Goal: Information Seeking & Learning: Learn about a topic

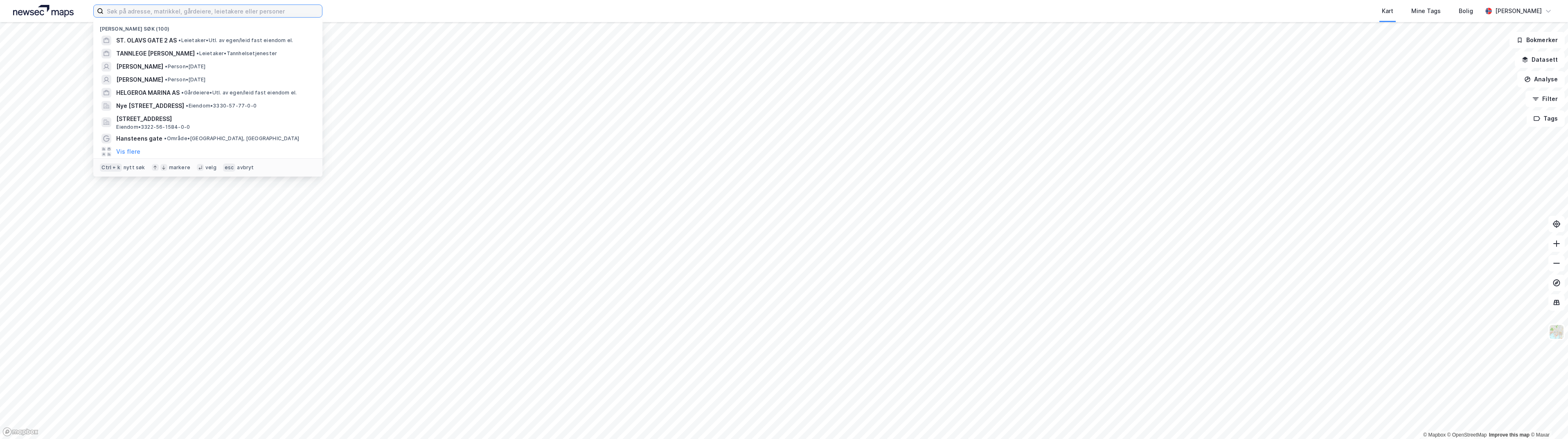
click at [279, 10] on input at bounding box center [212, 11] width 219 height 12
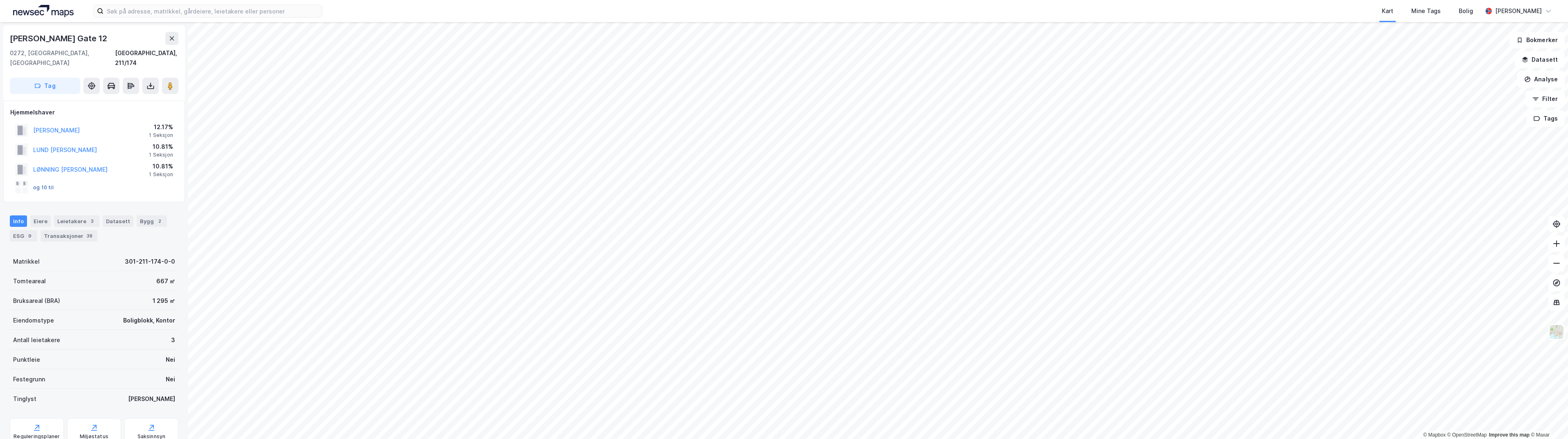
click at [0, 0] on button "og 10 til" at bounding box center [0, 0] width 0 height 0
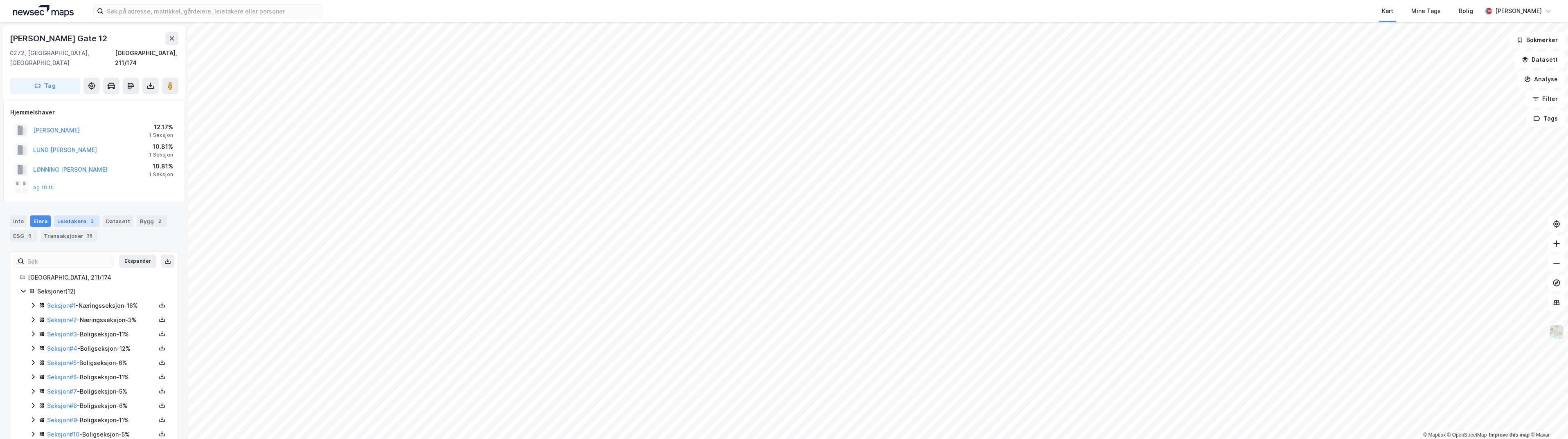
click at [71, 215] on div "Leietakere 3" at bounding box center [77, 221] width 46 height 12
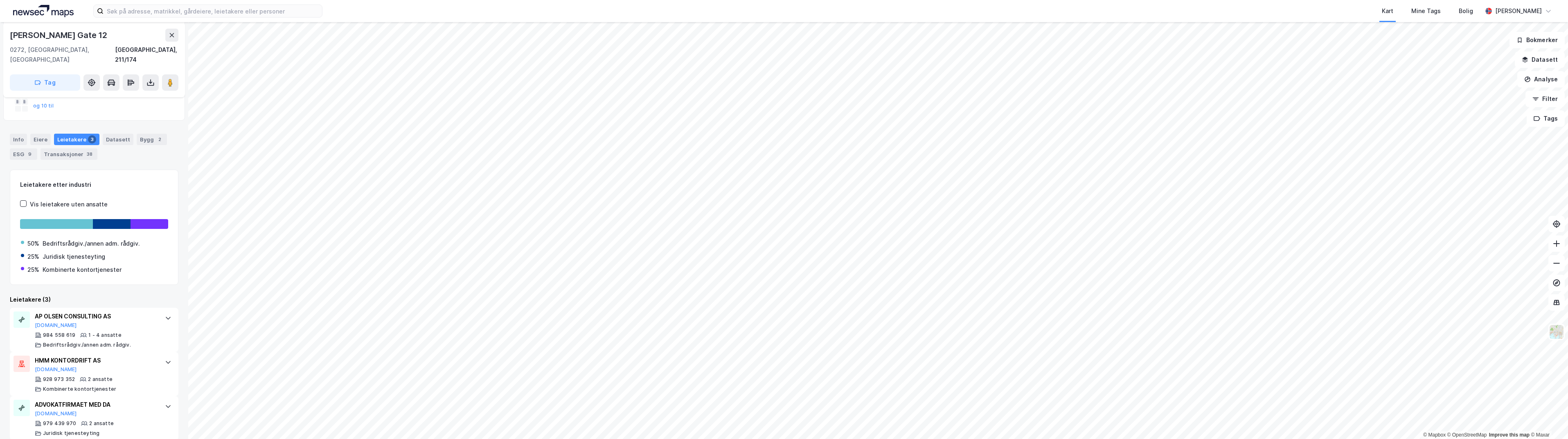
scroll to position [83, 0]
click at [49, 147] on div "Transaksjoner 38" at bounding box center [69, 153] width 57 height 12
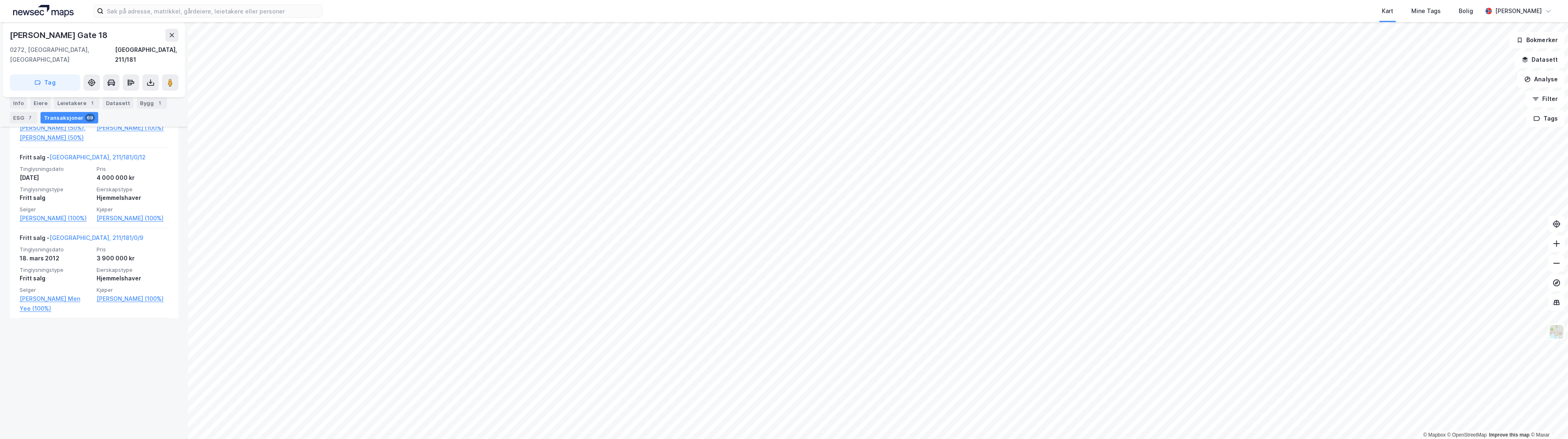
scroll to position [2065, 0]
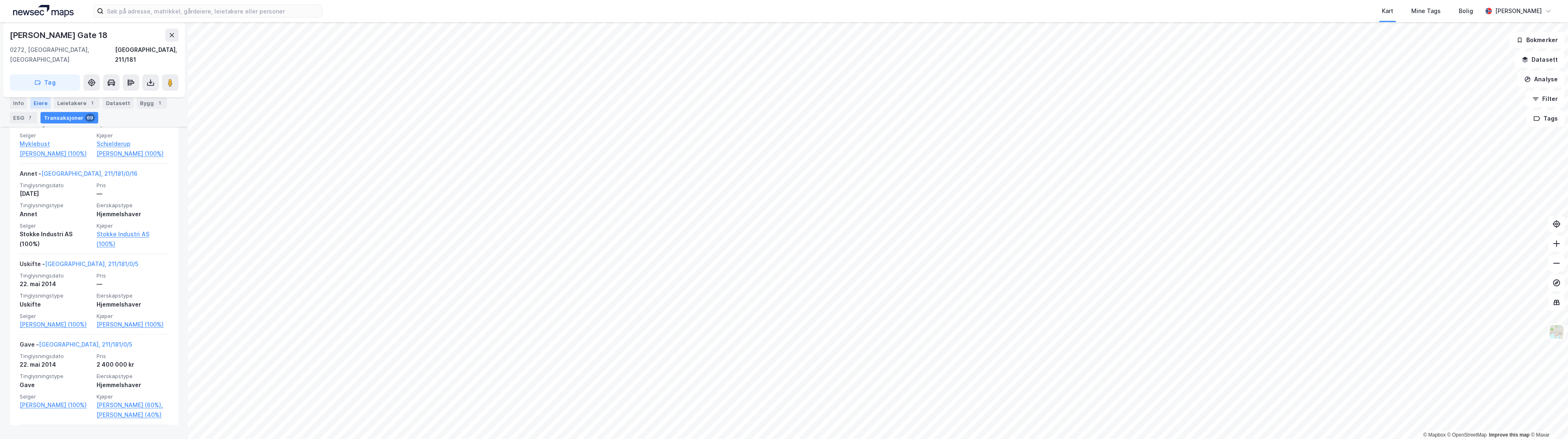
click at [38, 106] on div "Eiere" at bounding box center [41, 103] width 21 height 12
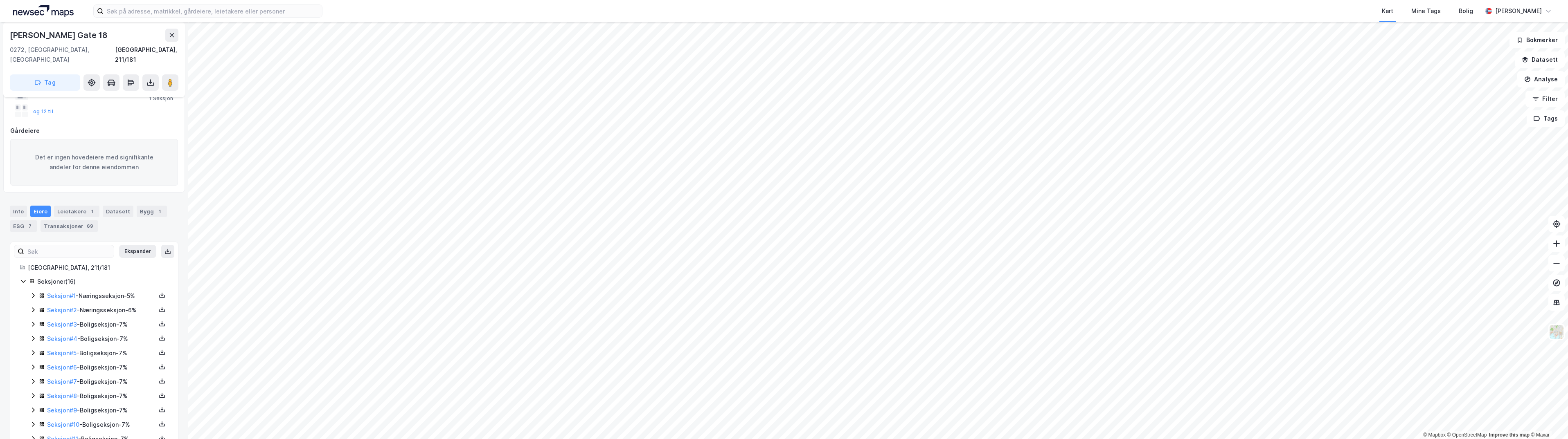
scroll to position [163, 0]
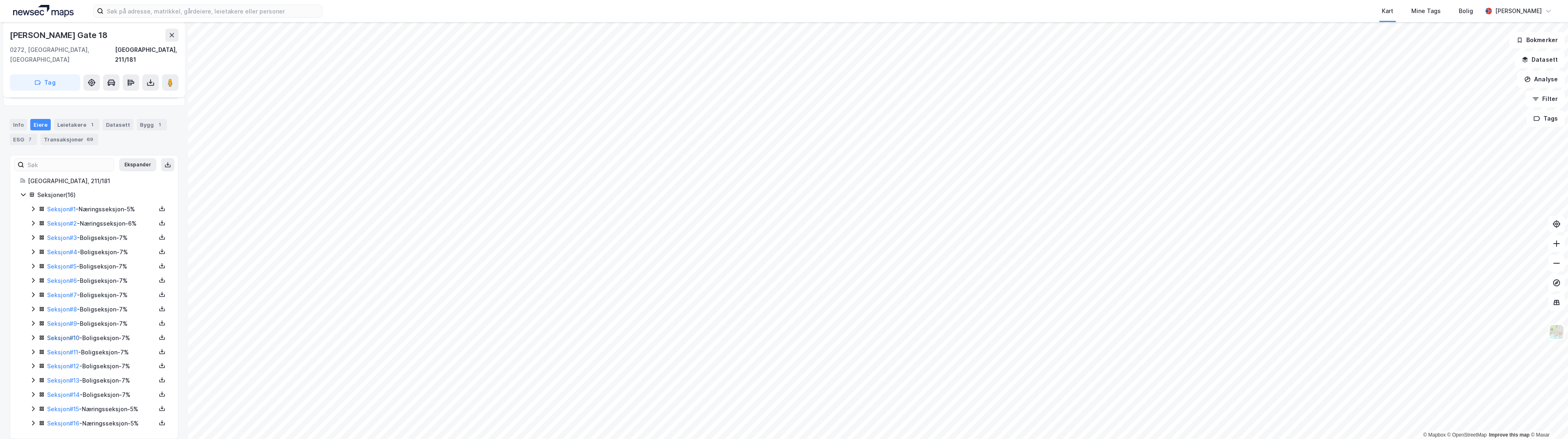
click at [65, 334] on link "Seksjon # 10" at bounding box center [63, 337] width 32 height 7
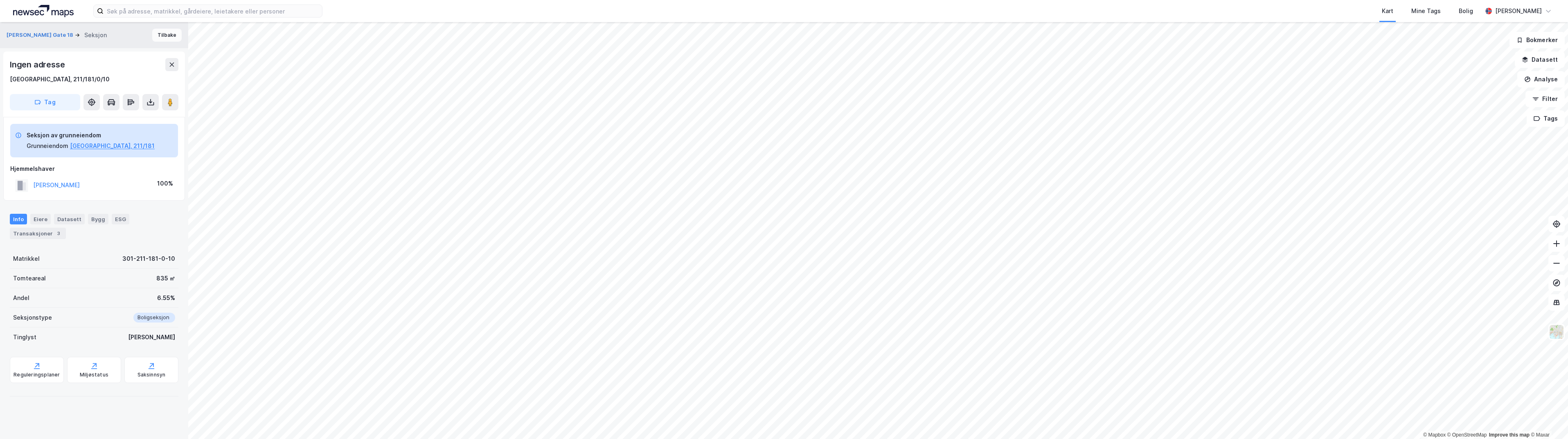
click at [166, 33] on button "Tilbake" at bounding box center [167, 35] width 29 height 13
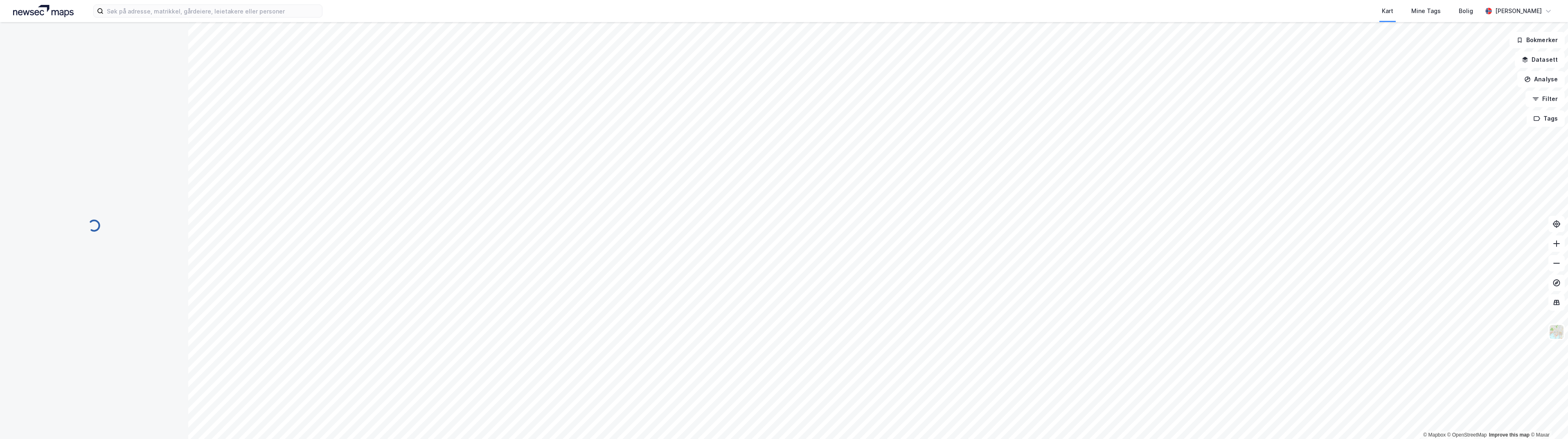
scroll to position [154, 0]
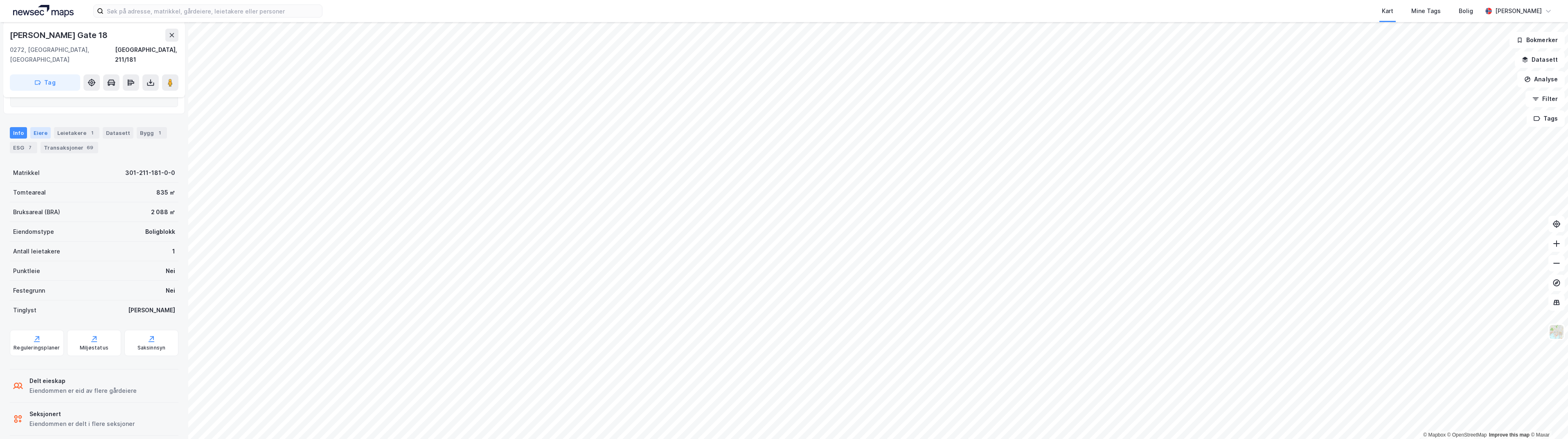
click at [36, 127] on div "Eiere" at bounding box center [41, 133] width 21 height 12
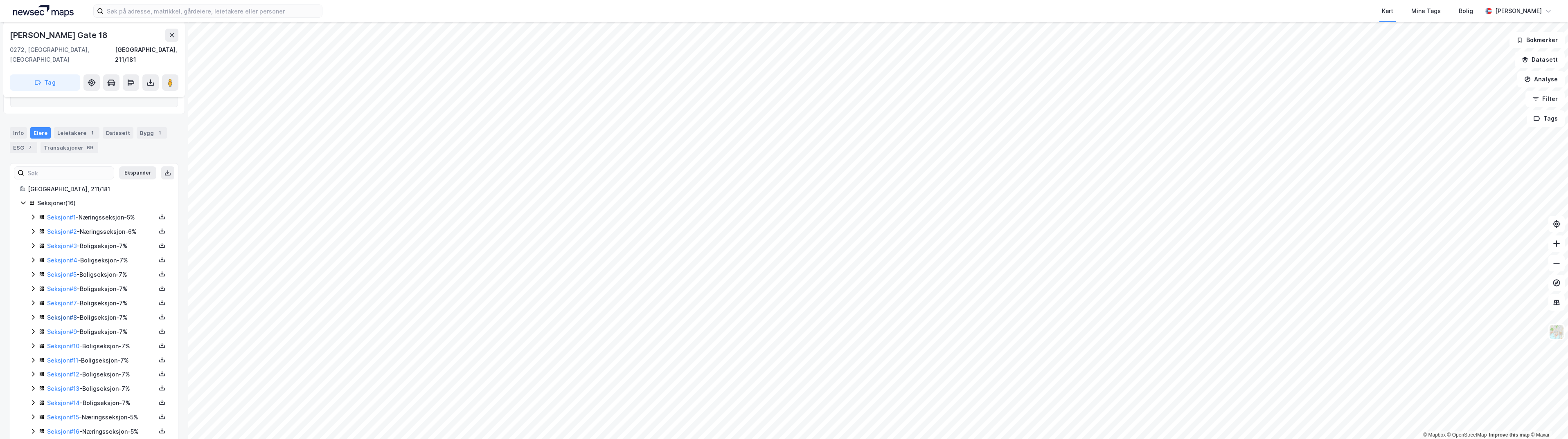
click at [59, 314] on link "Seksjon # 8" at bounding box center [61, 317] width 30 height 7
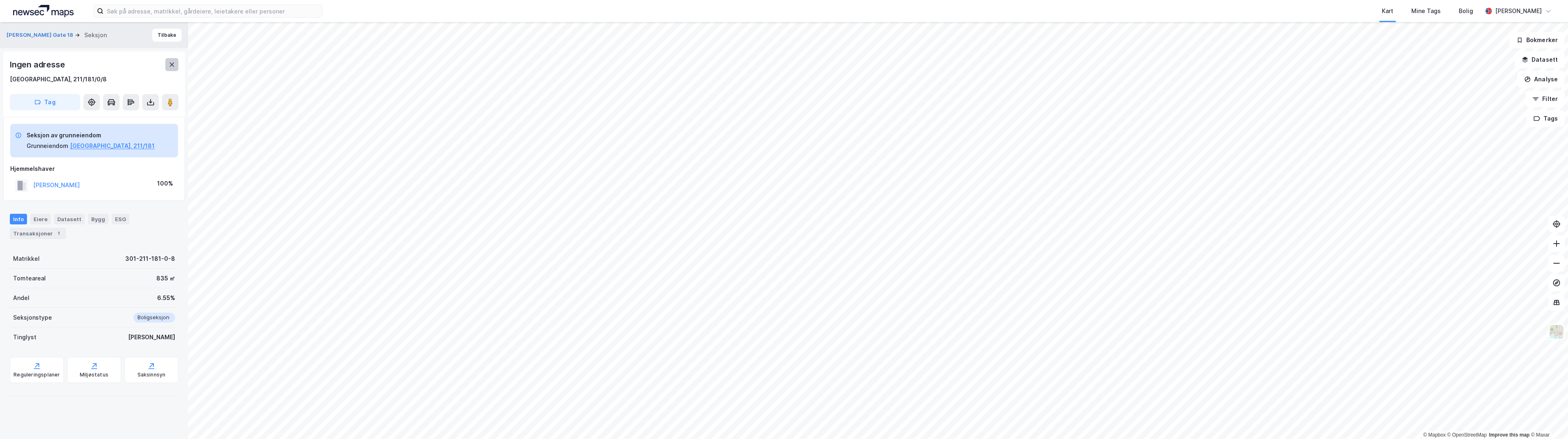
click at [172, 68] on button at bounding box center [172, 64] width 13 height 13
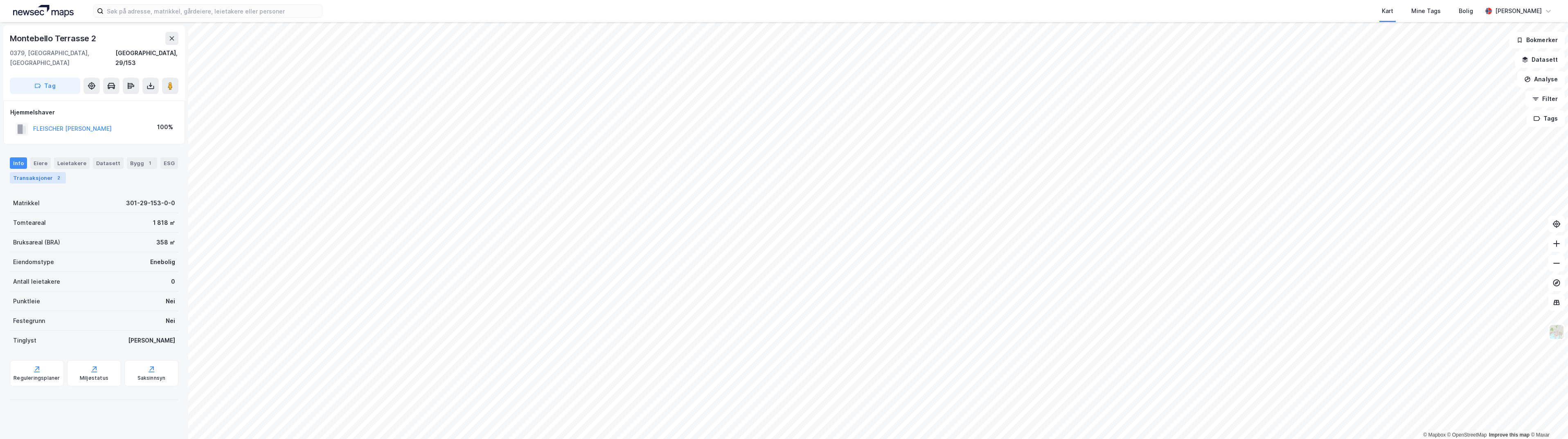
click at [41, 172] on div "Transaksjoner 2" at bounding box center [38, 178] width 56 height 12
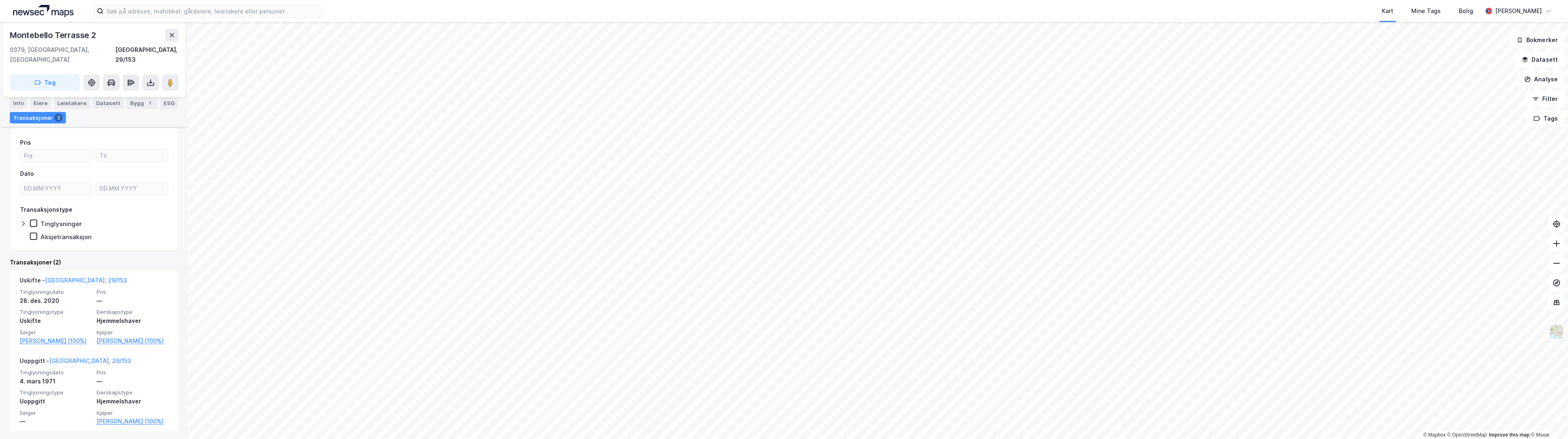
scroll to position [68, 0]
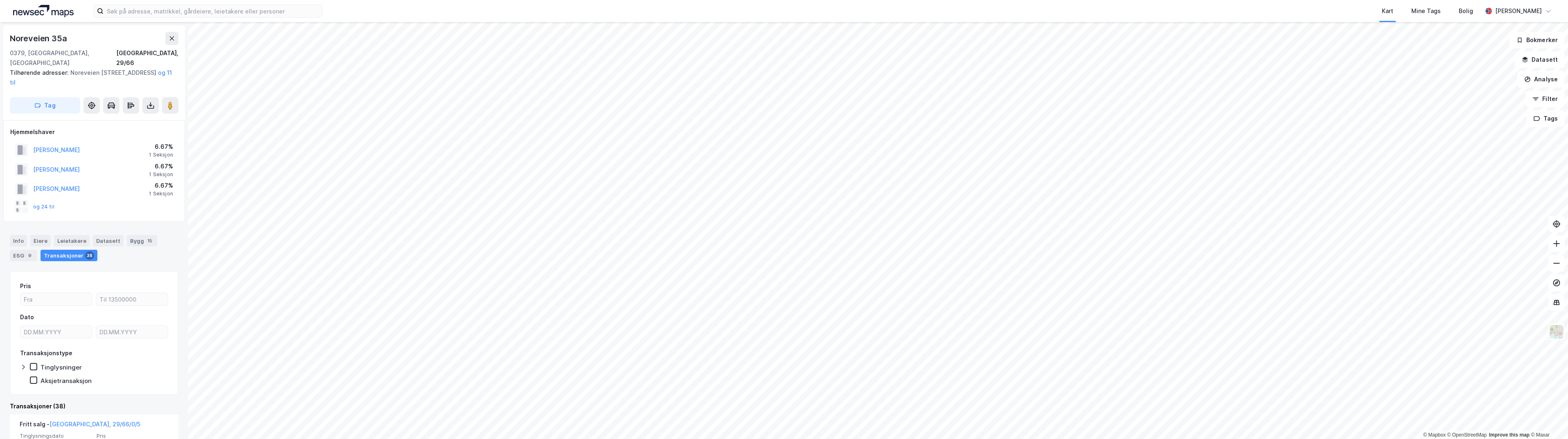
click at [951, 438] on html "Kart Mine Tags Bolig Henrik Ramberg © Mapbox © OpenStreetMap Improve this map ©…" at bounding box center [784, 220] width 1568 height 439
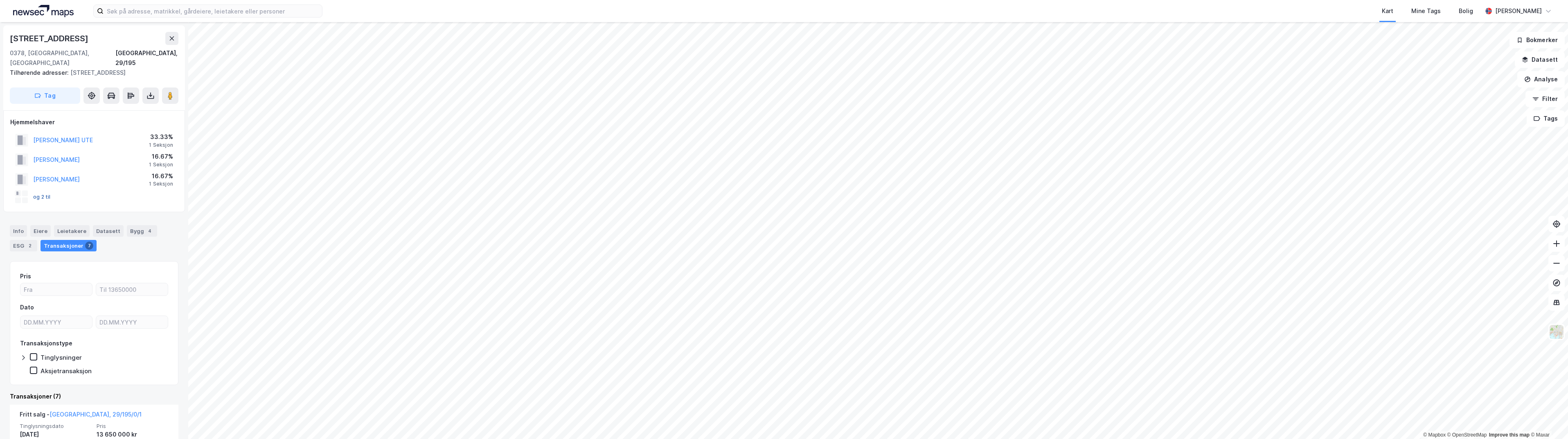
click at [0, 0] on button "og 2 til" at bounding box center [0, 0] width 0 height 0
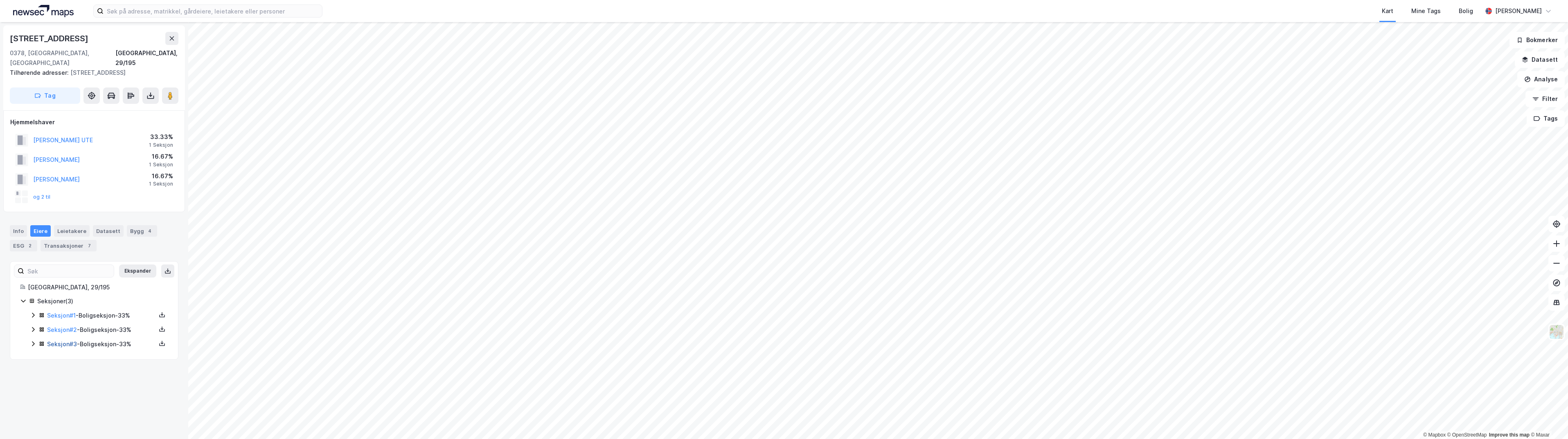
click at [60, 346] on link "Seksjon # 3" at bounding box center [61, 344] width 30 height 7
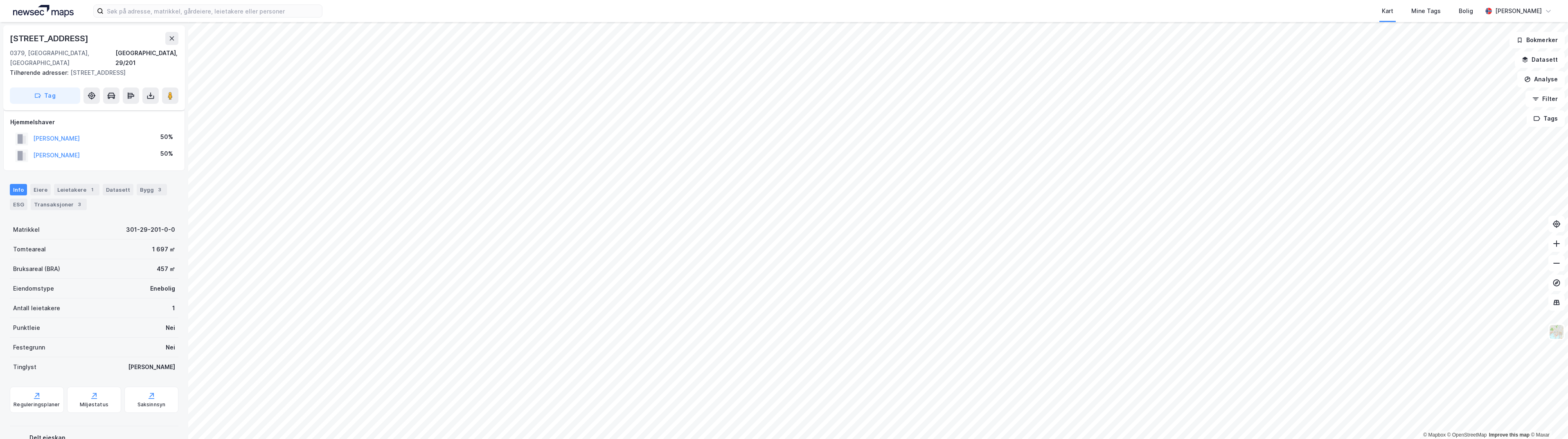
scroll to position [24, 0]
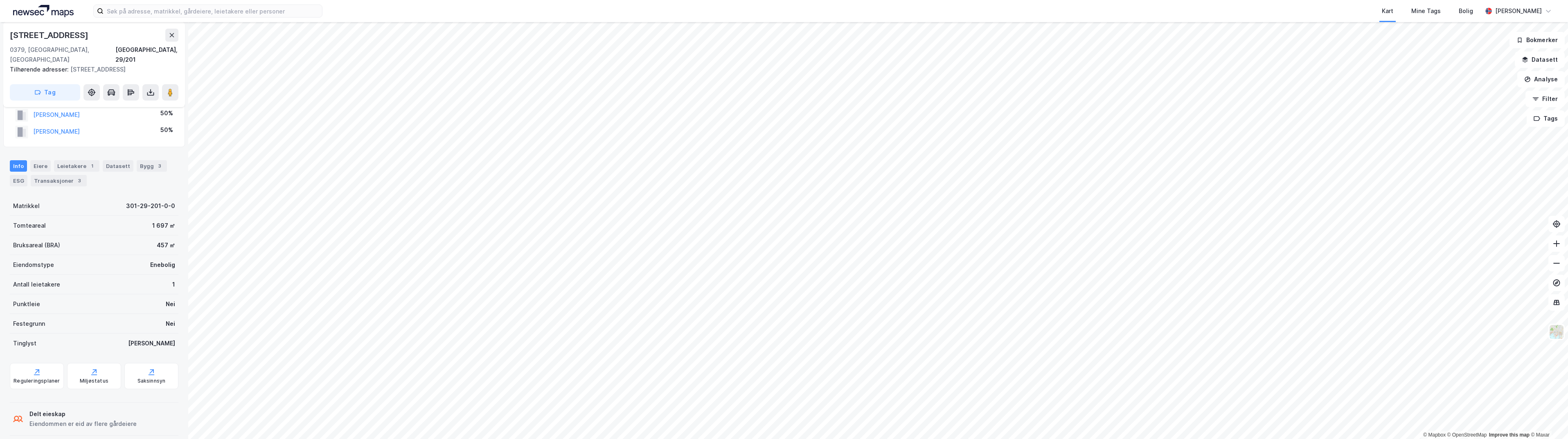
scroll to position [24, 0]
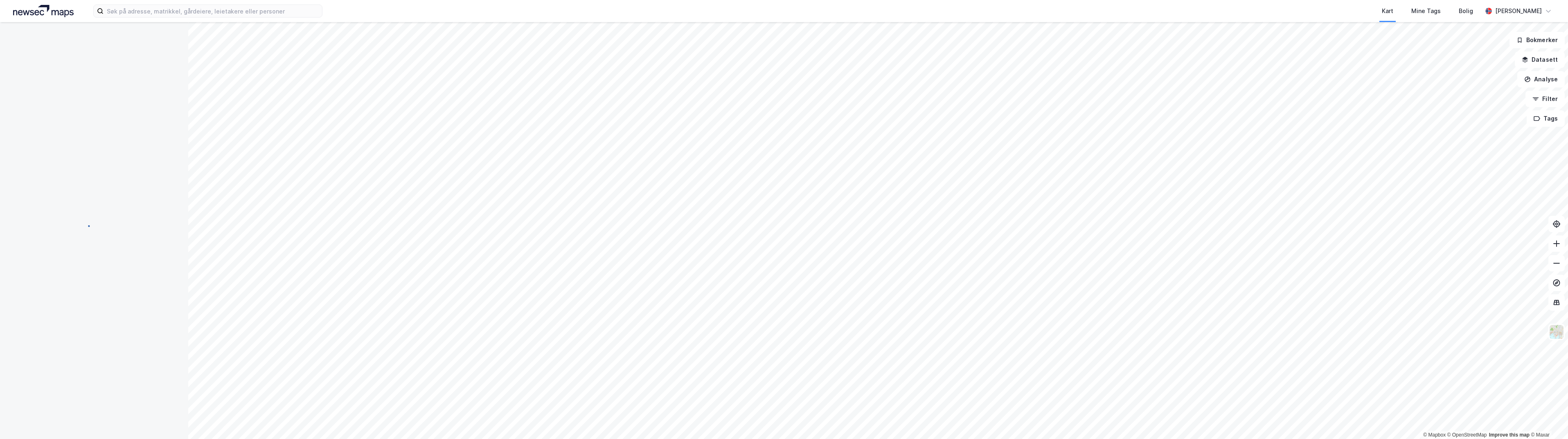
scroll to position [24, 0]
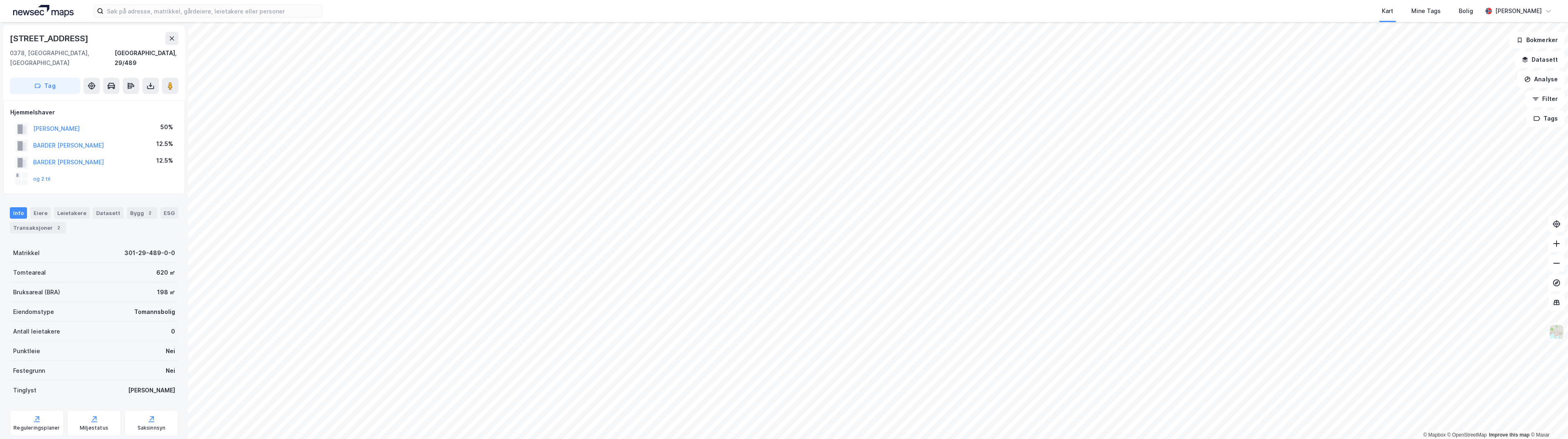
scroll to position [24, 0]
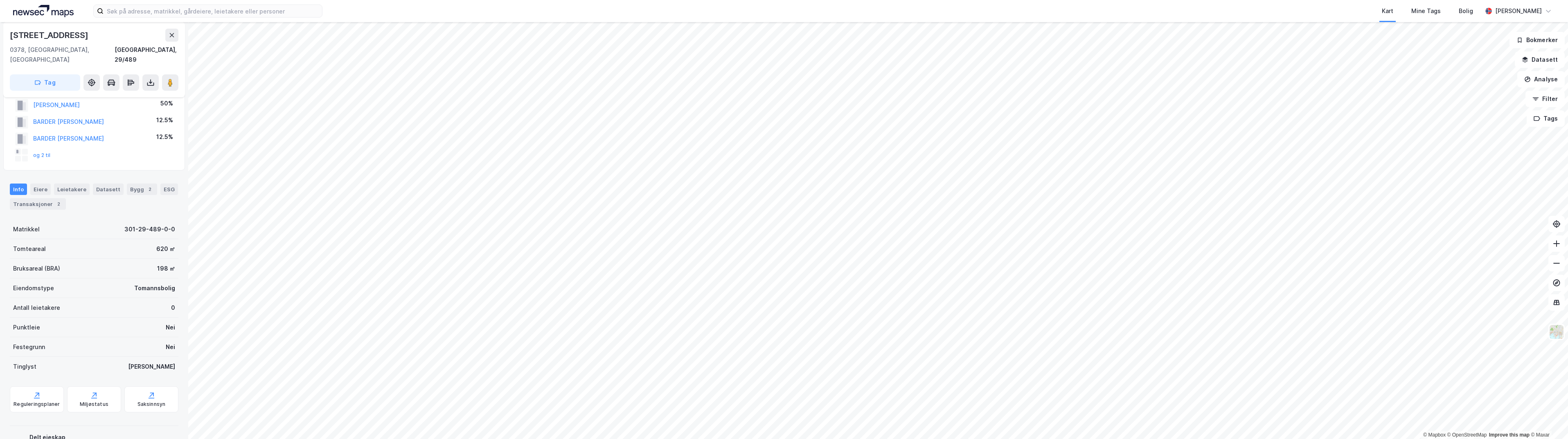
scroll to position [14, 0]
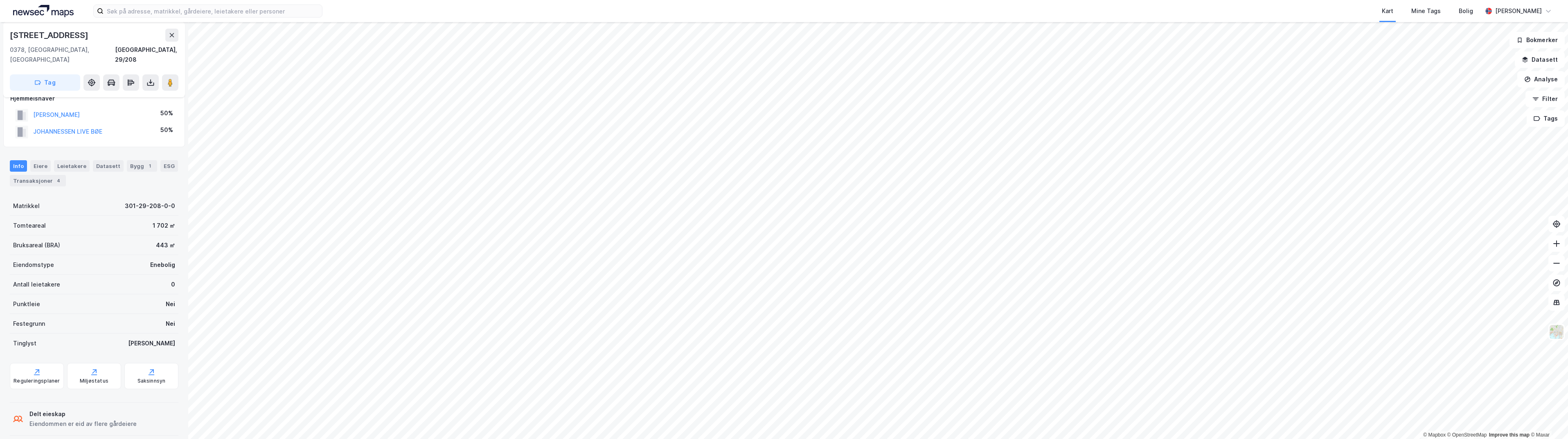
scroll to position [14, 0]
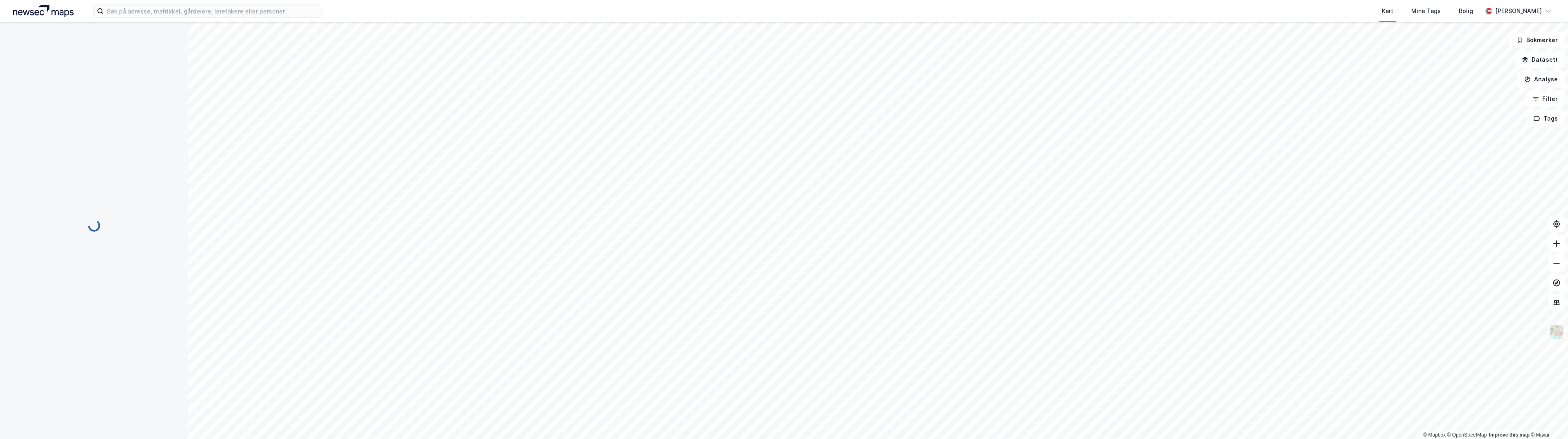
scroll to position [14, 0]
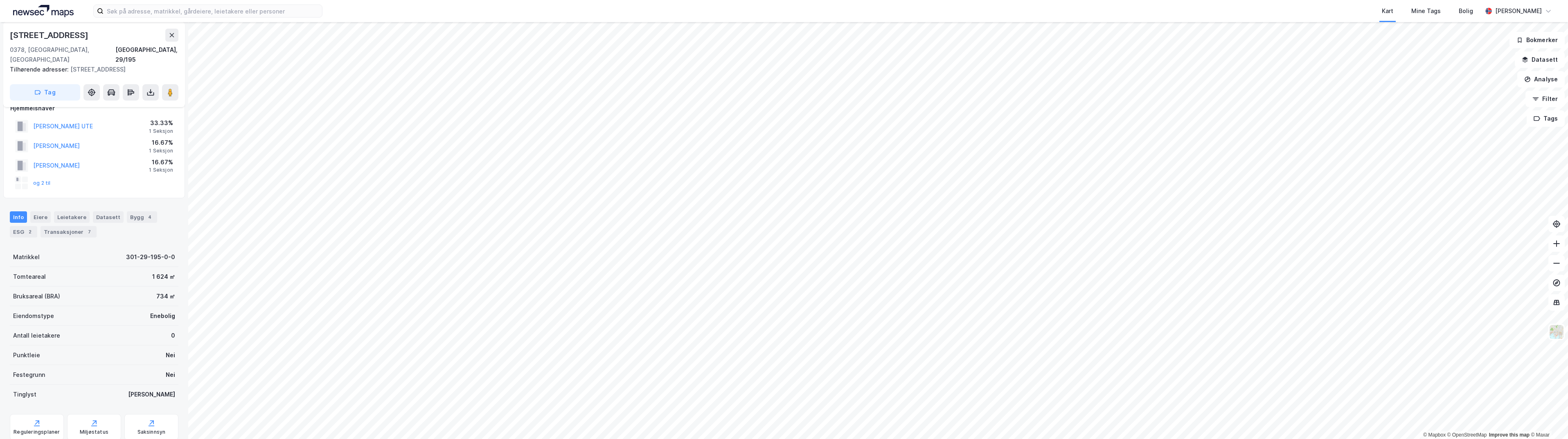
click at [1037, 438] on html "Kart Mine Tags Bolig Henrik Ramberg © Mapbox © OpenStreetMap Improve this map ©…" at bounding box center [784, 220] width 1568 height 439
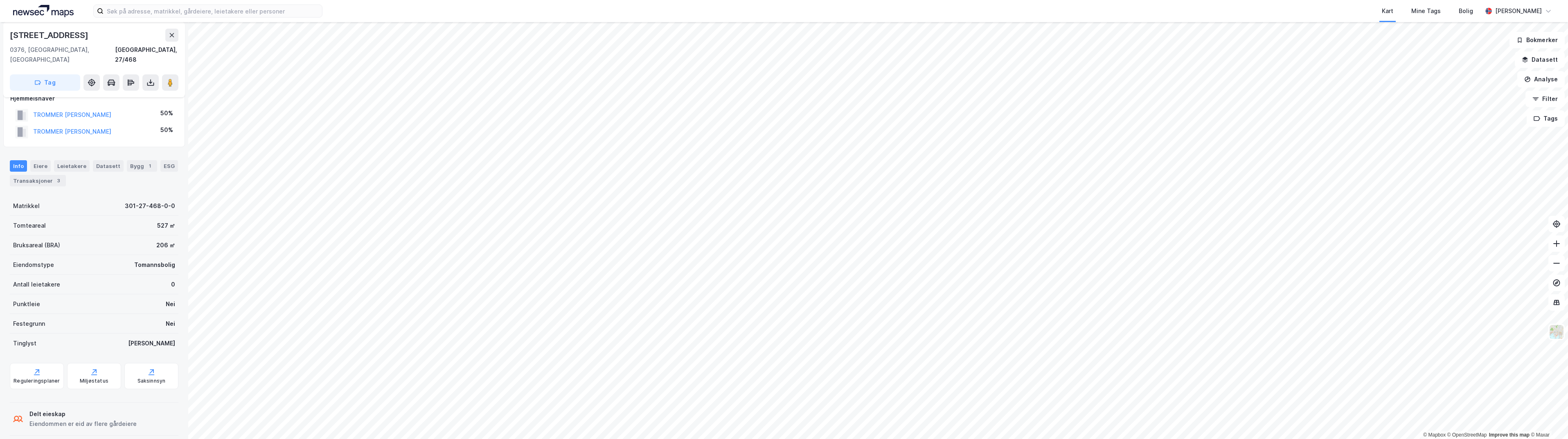
scroll to position [14, 0]
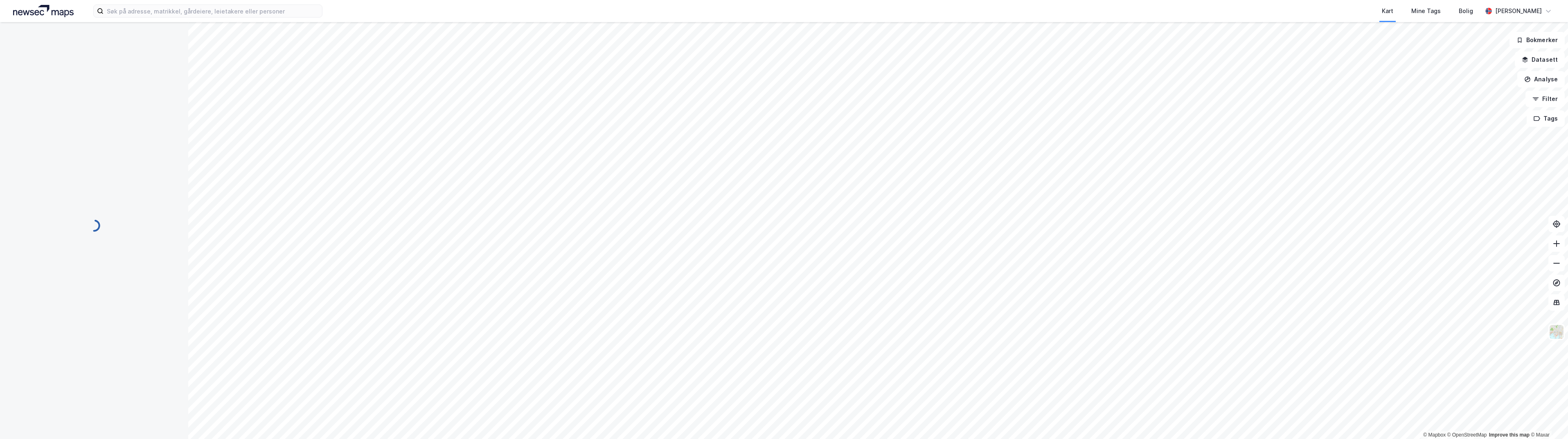
scroll to position [14, 0]
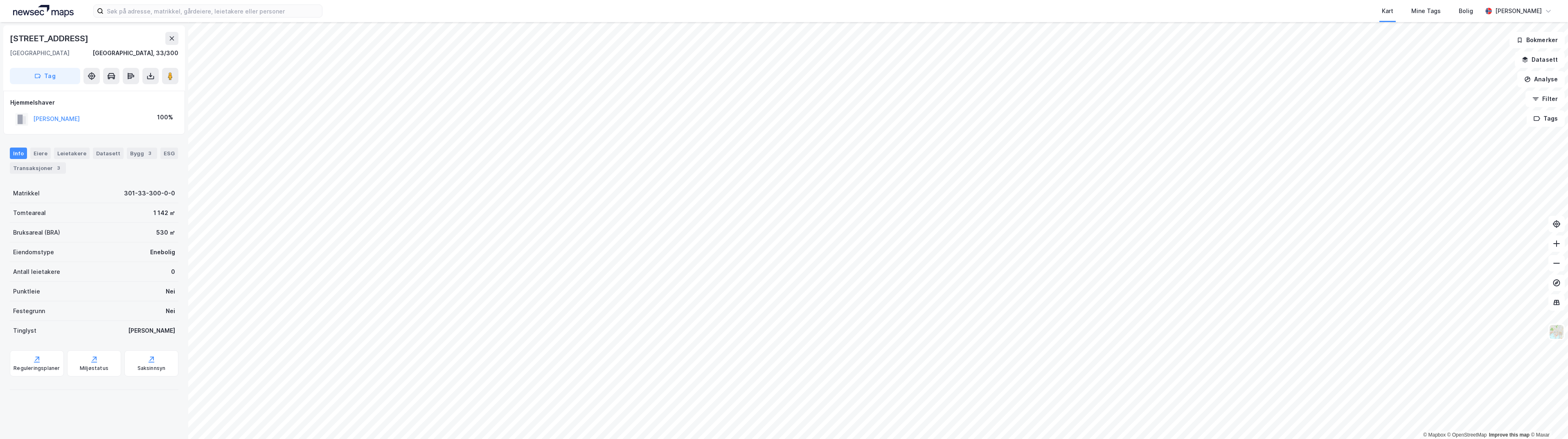
click at [1243, 438] on html "Kart Mine Tags Bolig Henrik Ramberg © Mapbox © OpenStreetMap Improve this map ©…" at bounding box center [784, 220] width 1568 height 439
click at [1285, 438] on html "Kart Mine Tags Bolig Henrik Ramberg © Mapbox © OpenStreetMap Improve this map ©…" at bounding box center [784, 220] width 1568 height 439
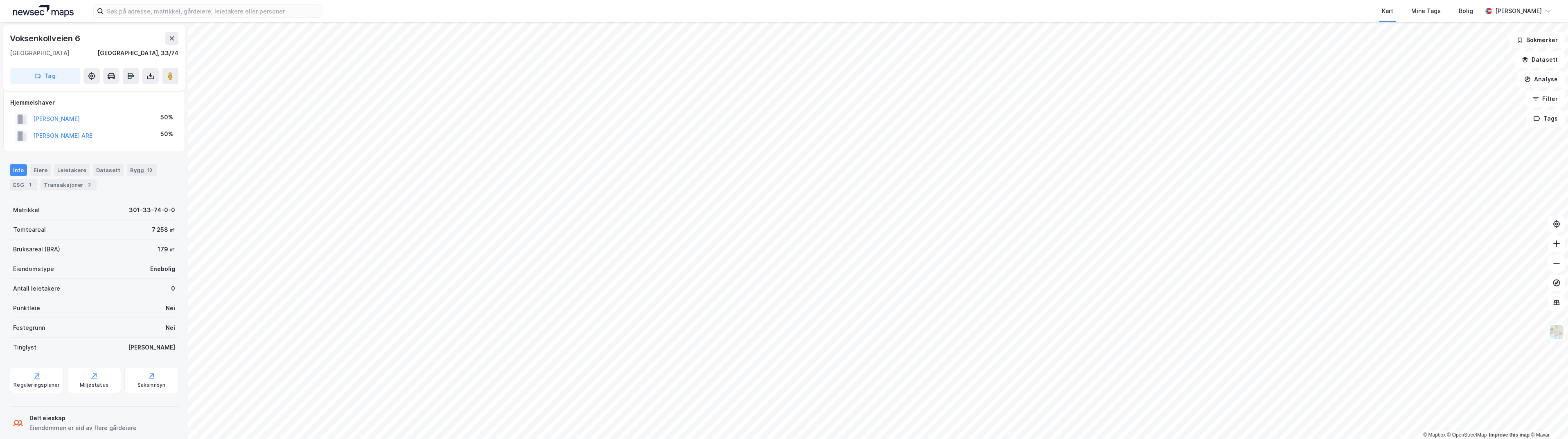
scroll to position [14, 0]
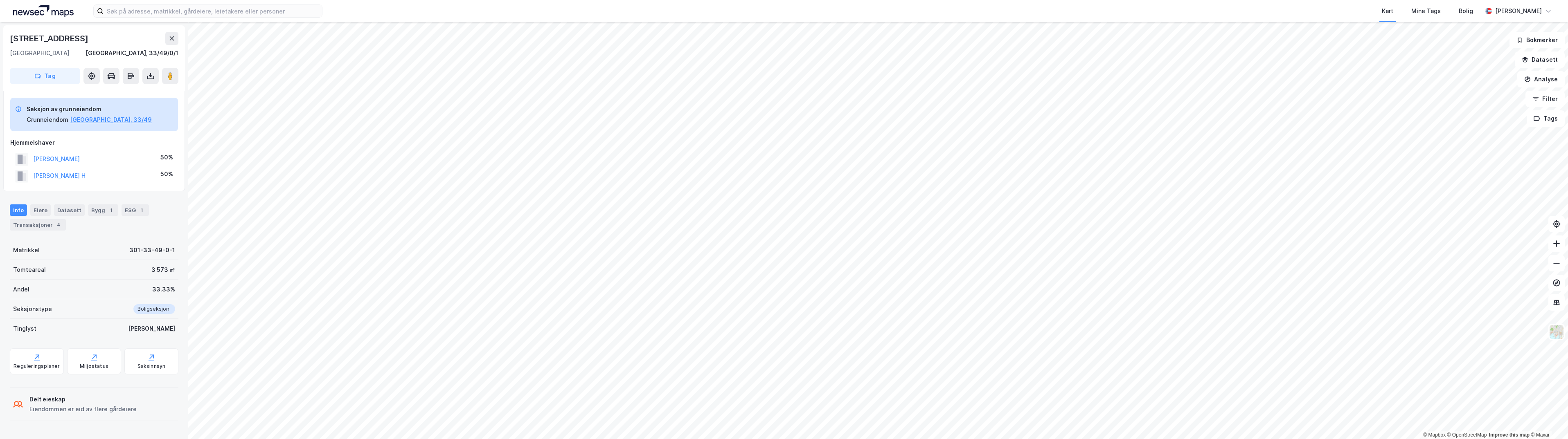
scroll to position [5, 0]
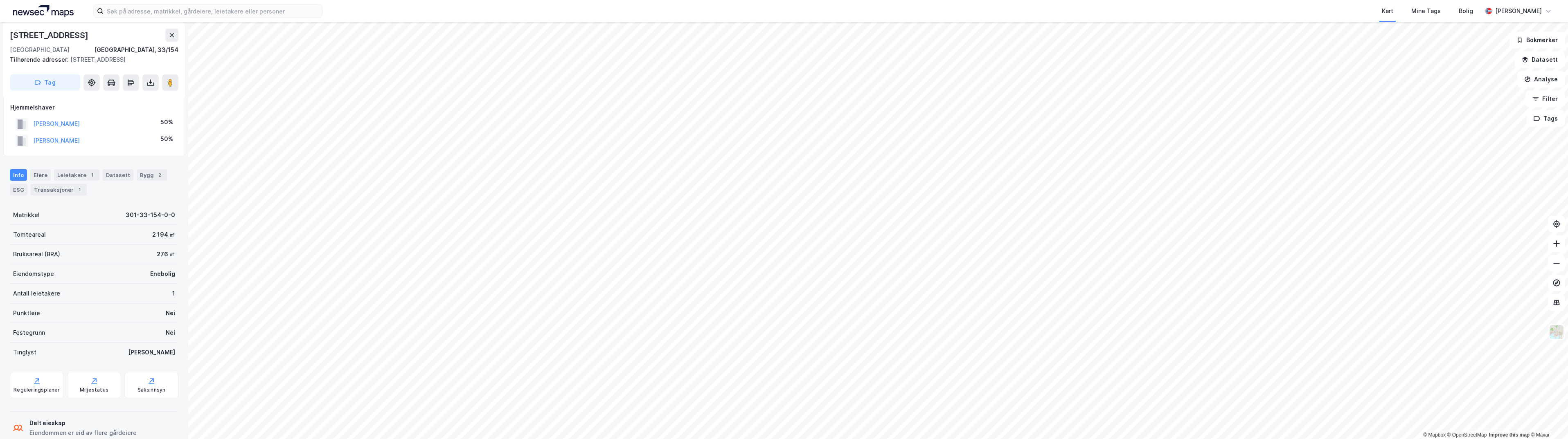
scroll to position [5, 0]
click at [33, 162] on div "Info Eiere Leietakere Datasett Bygg 2 ESG Transaksjoner 2" at bounding box center [94, 170] width 169 height 26
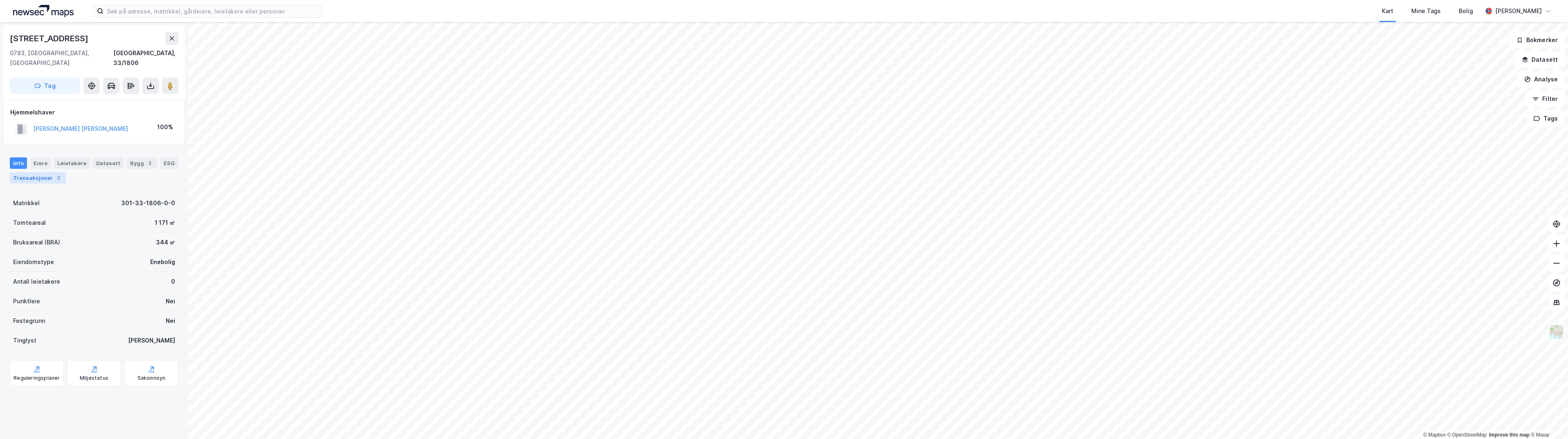
click at [32, 172] on div "Transaksjoner 2" at bounding box center [38, 178] width 56 height 12
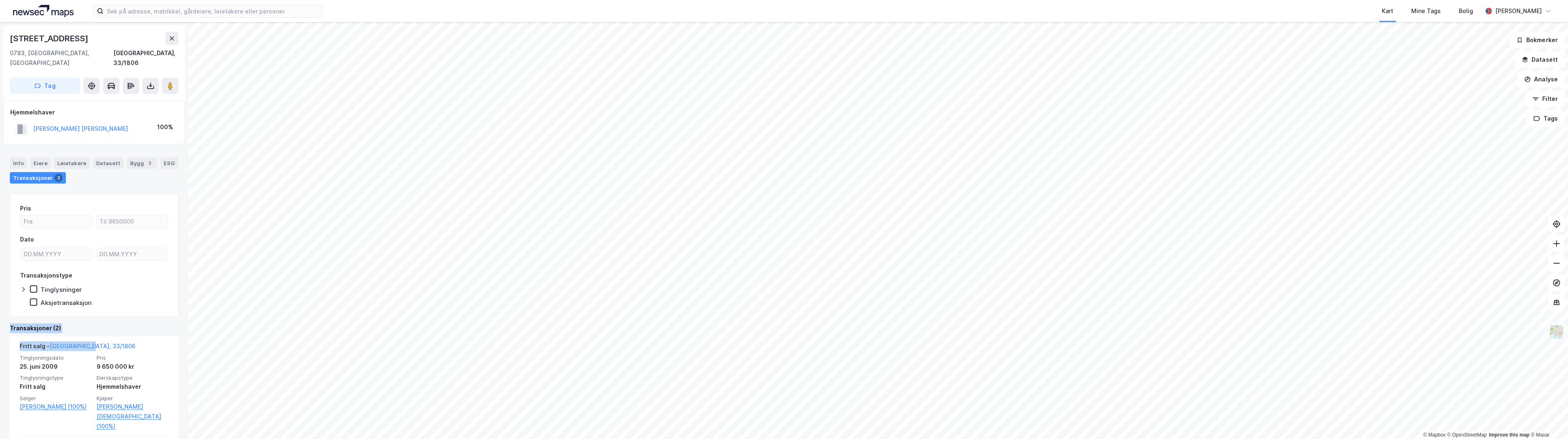
drag, startPoint x: 127, startPoint y: 331, endPoint x: 132, endPoint y: 286, distance: 45.3
click at [132, 286] on div "Pris Dato Transaksjonstype Tinglysninger Aksjetransaksjon Transaksjoner (2) Fri…" at bounding box center [94, 355] width 169 height 323
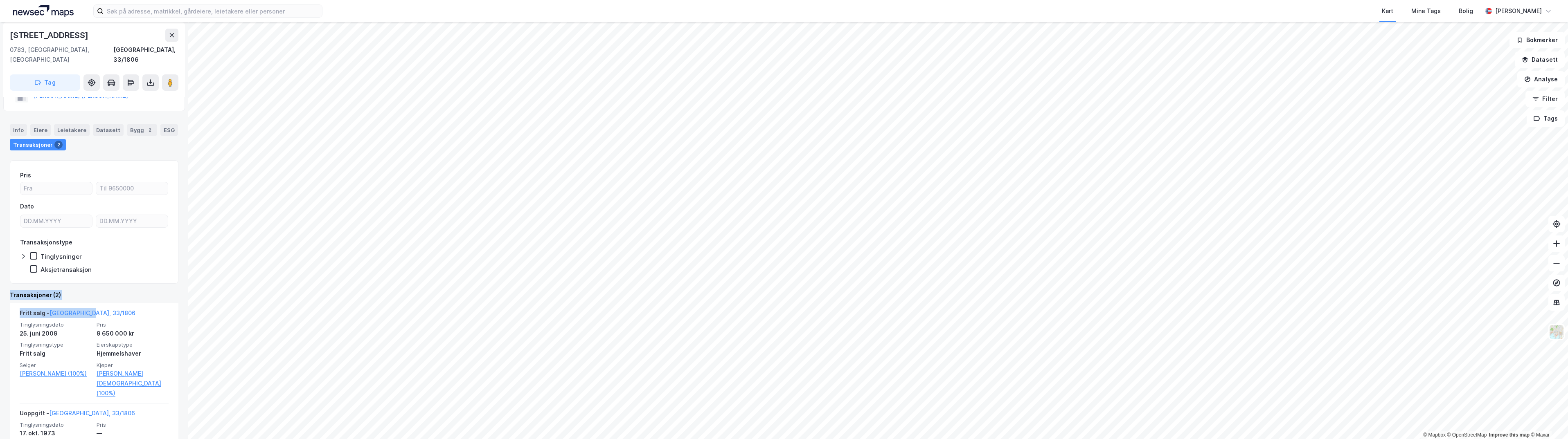
scroll to position [78, 0]
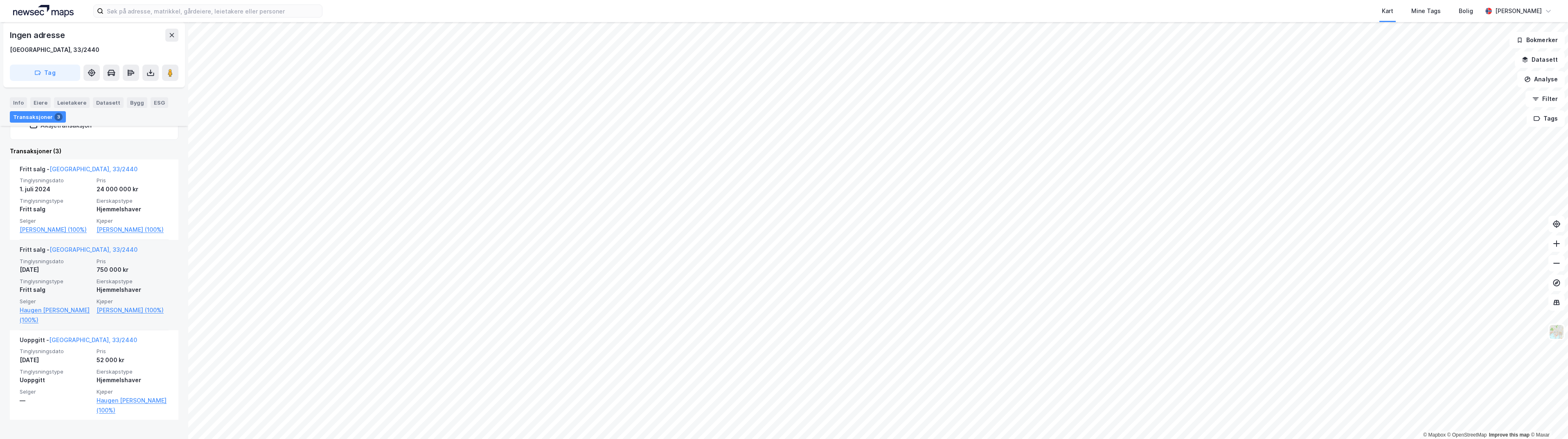
scroll to position [168, 0]
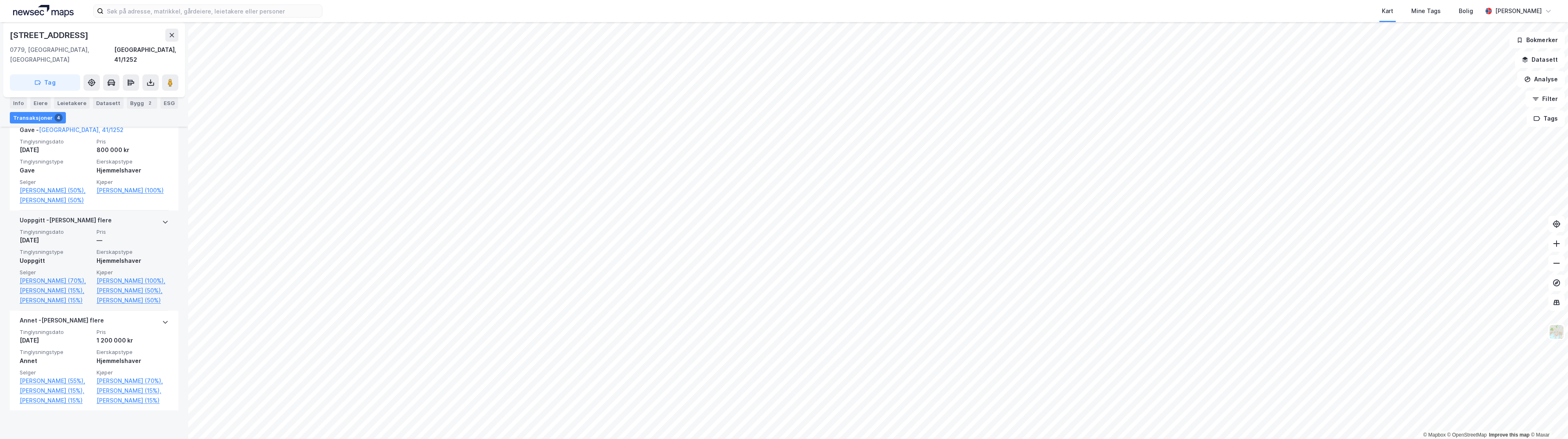
scroll to position [344, 0]
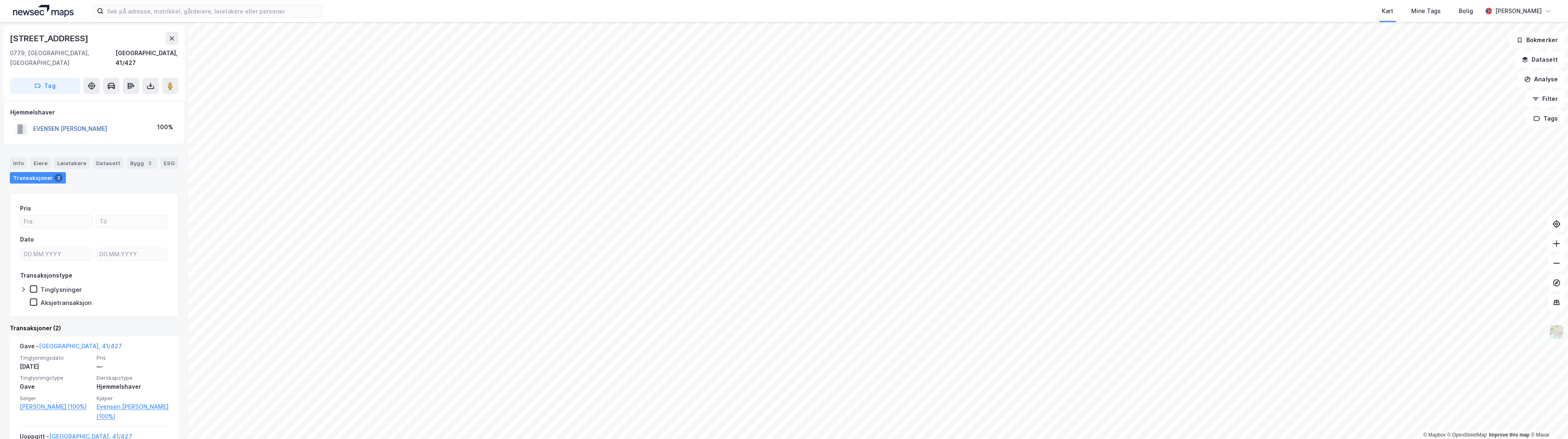
drag, startPoint x: 121, startPoint y: 120, endPoint x: 34, endPoint y: 119, distance: 87.0
click at [34, 120] on div "EVENSEN THOMAS A TOSTRUP 100%" at bounding box center [94, 129] width 168 height 17
copy button "EVENSEN THOMAS A TOSTRUP"
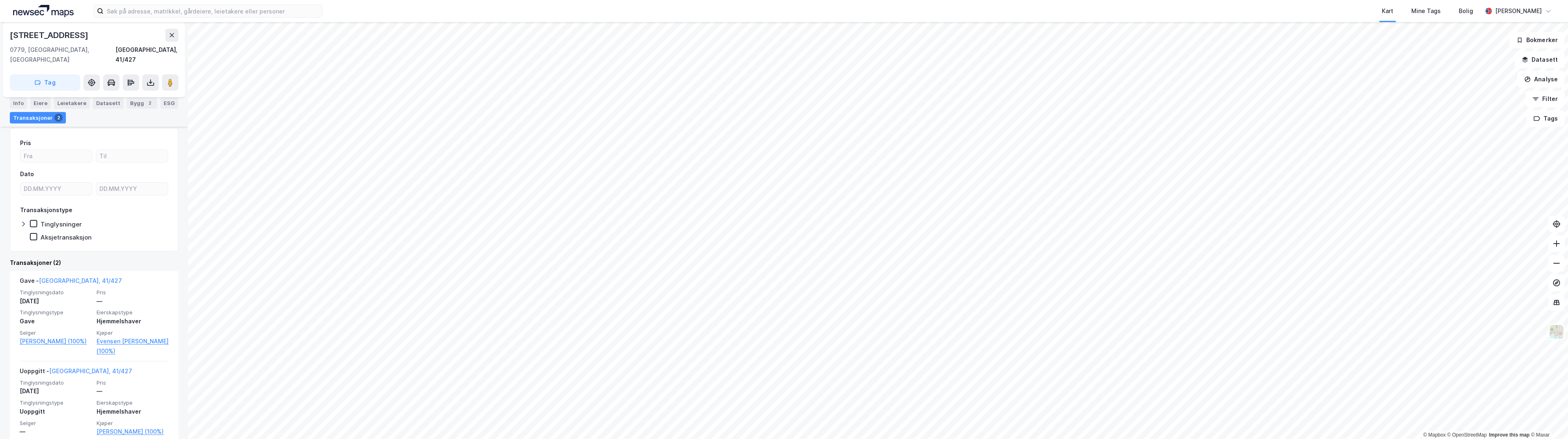
scroll to position [78, 0]
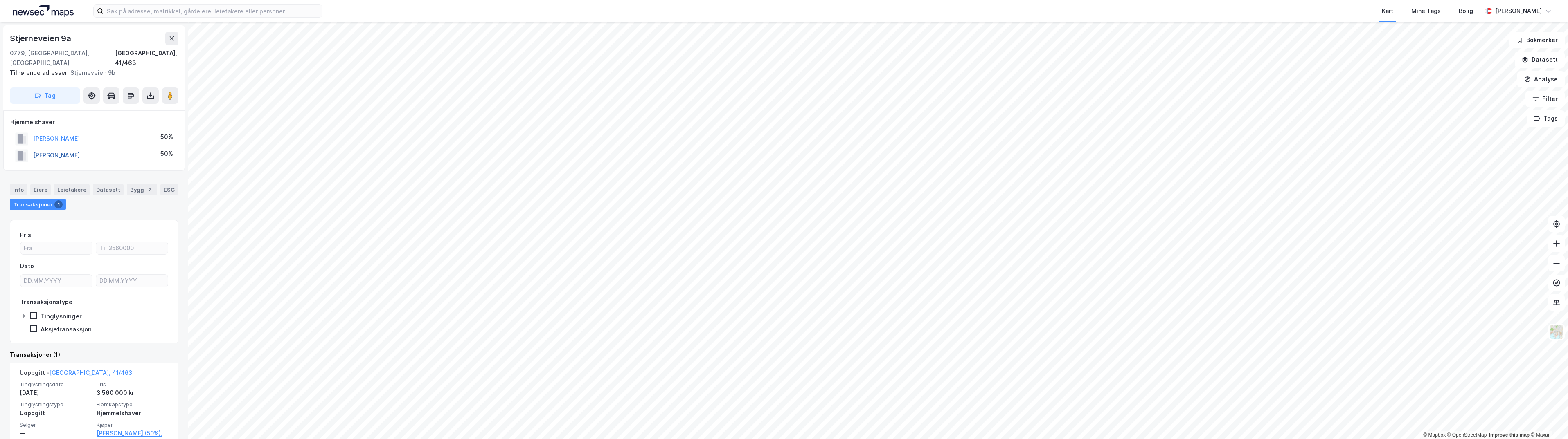
click at [0, 0] on button "[PERSON_NAME]" at bounding box center [0, 0] width 0 height 0
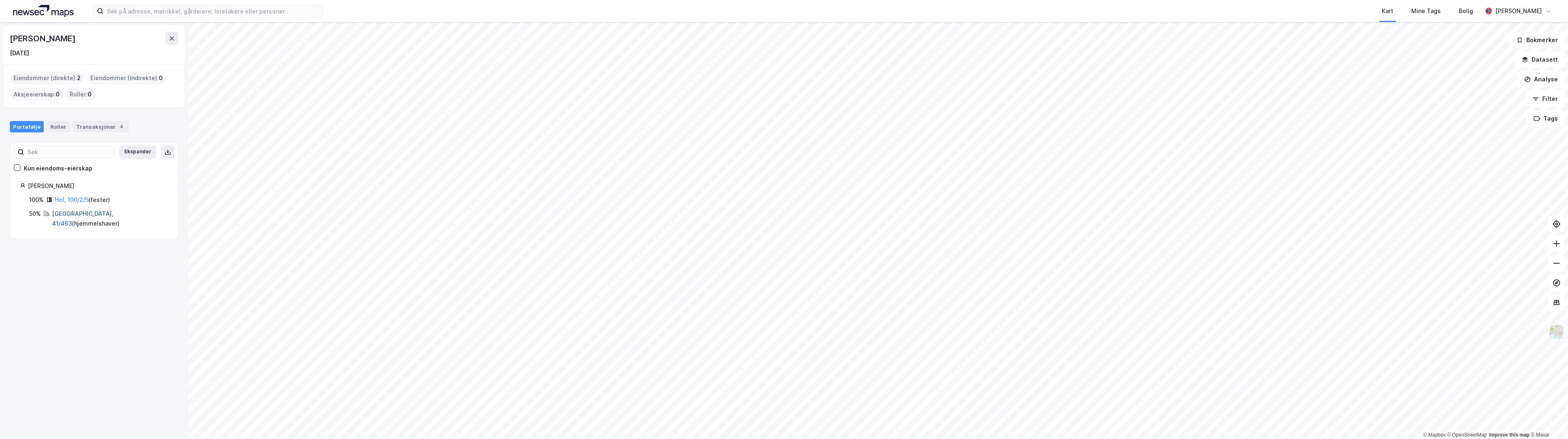
click at [69, 211] on link "[GEOGRAPHIC_DATA], 41/463" at bounding box center [82, 219] width 61 height 17
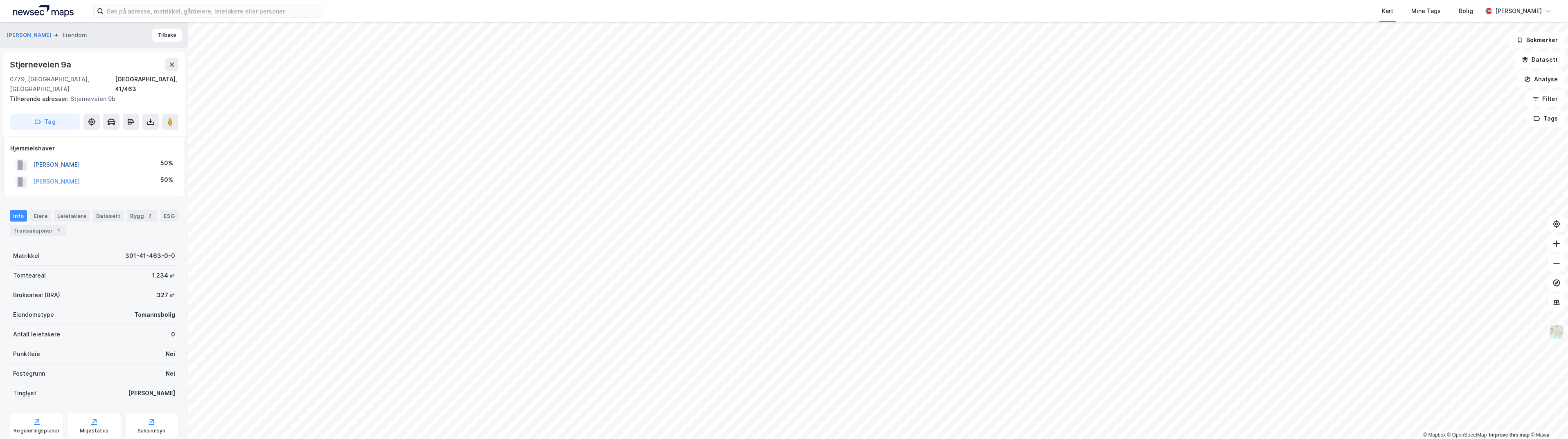
click at [0, 0] on button "[PERSON_NAME]" at bounding box center [0, 0] width 0 height 0
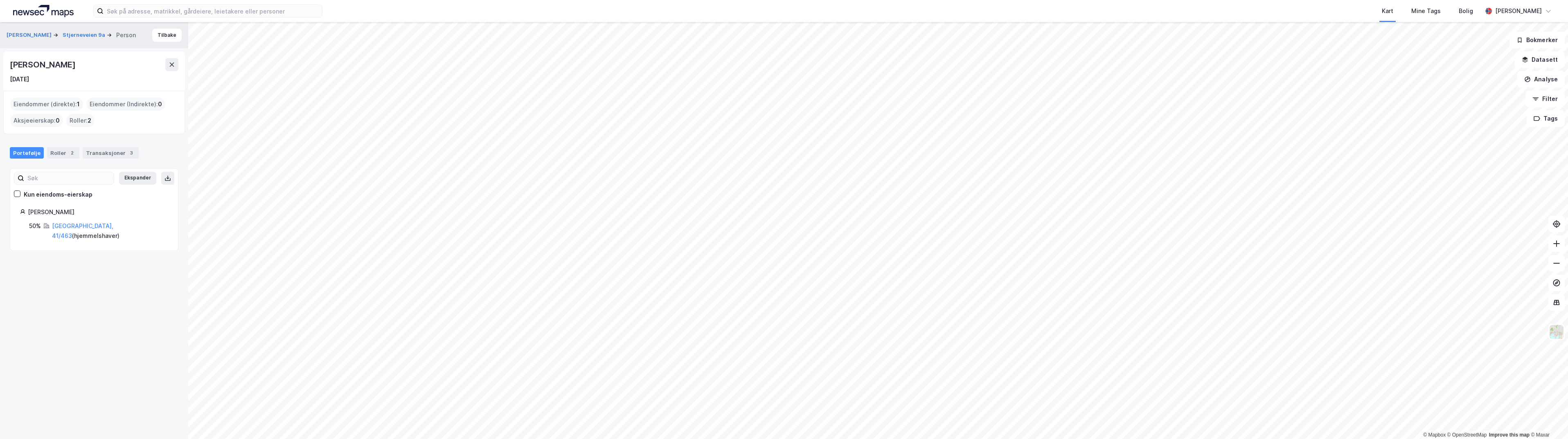
click at [80, 117] on div "Roller : 2" at bounding box center [80, 121] width 28 height 13
click at [68, 151] on div "2" at bounding box center [72, 153] width 8 height 8
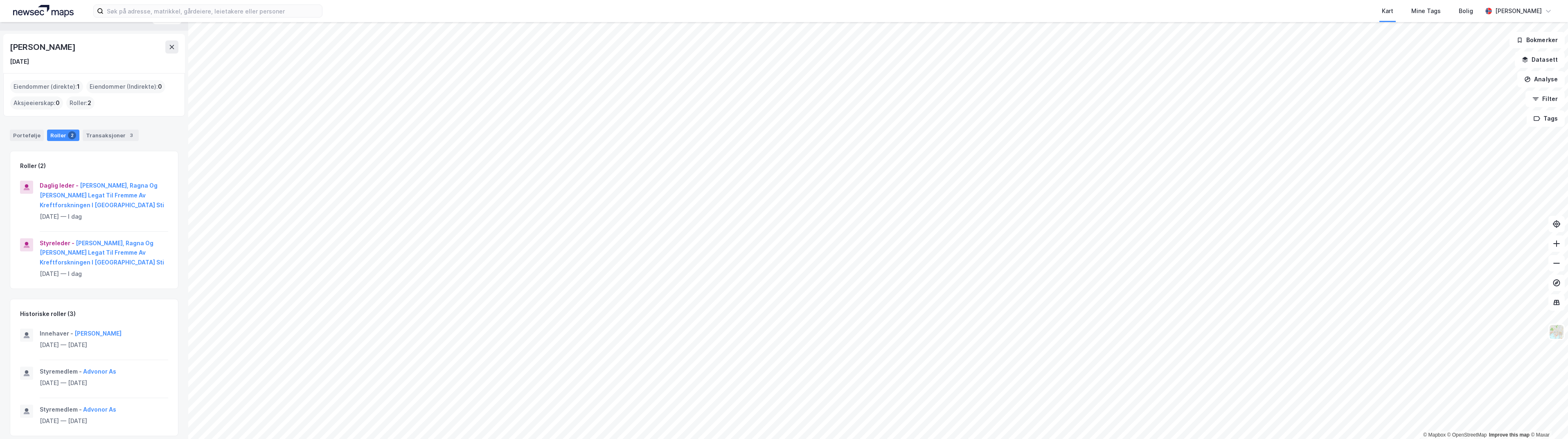
scroll to position [24, 0]
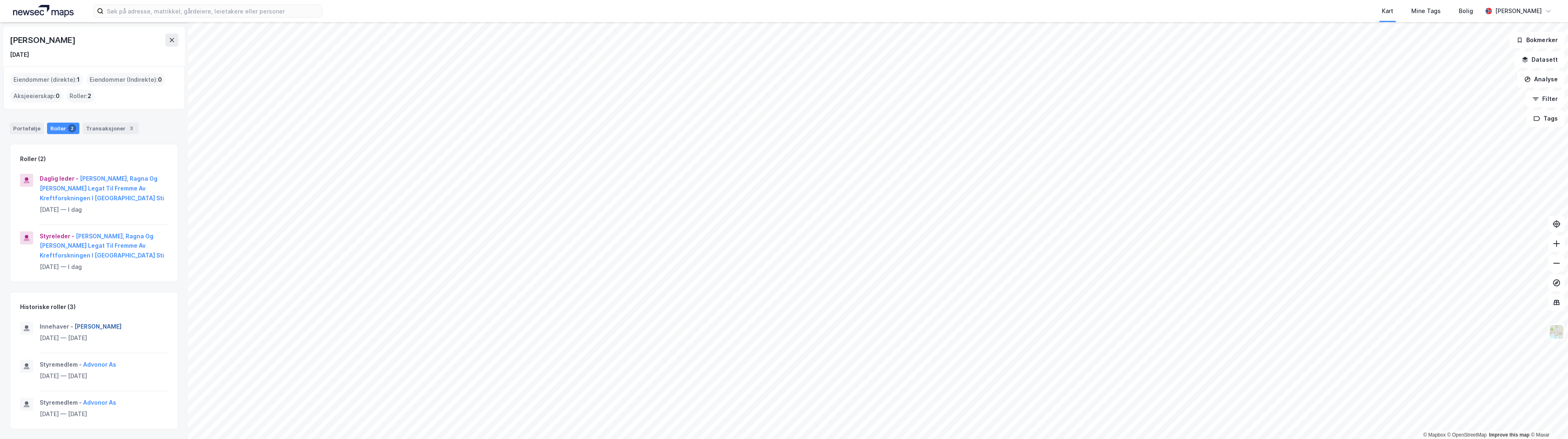
drag, startPoint x: 111, startPoint y: 323, endPoint x: 91, endPoint y: 325, distance: 20.1
click at [0, 0] on button "[PERSON_NAME]" at bounding box center [0, 0] width 0 height 0
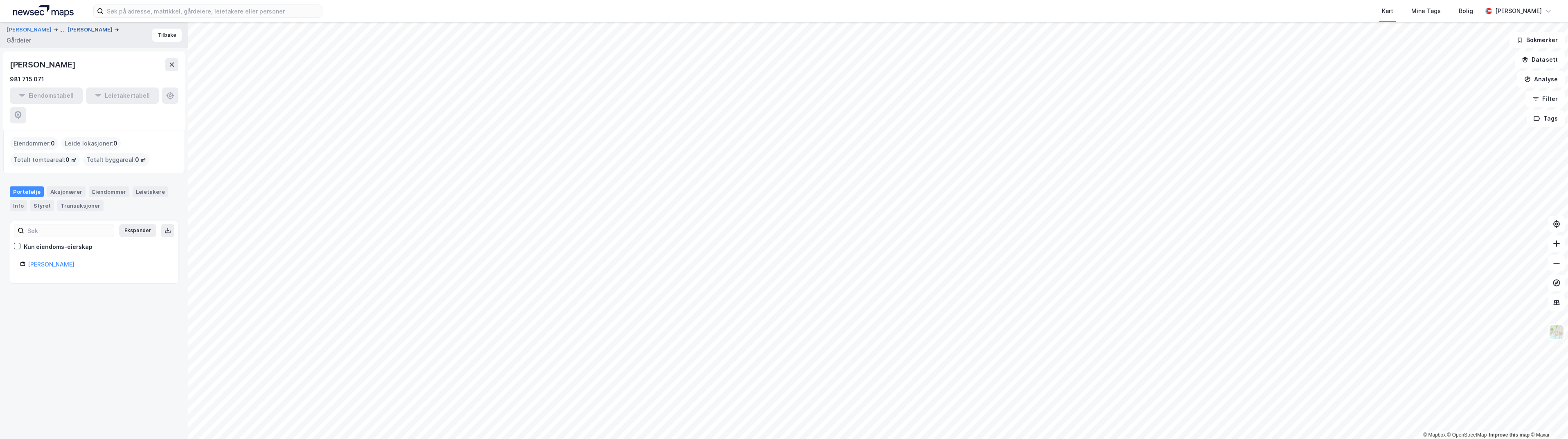
click at [68, 34] on button "[PERSON_NAME]" at bounding box center [91, 29] width 47 height 8
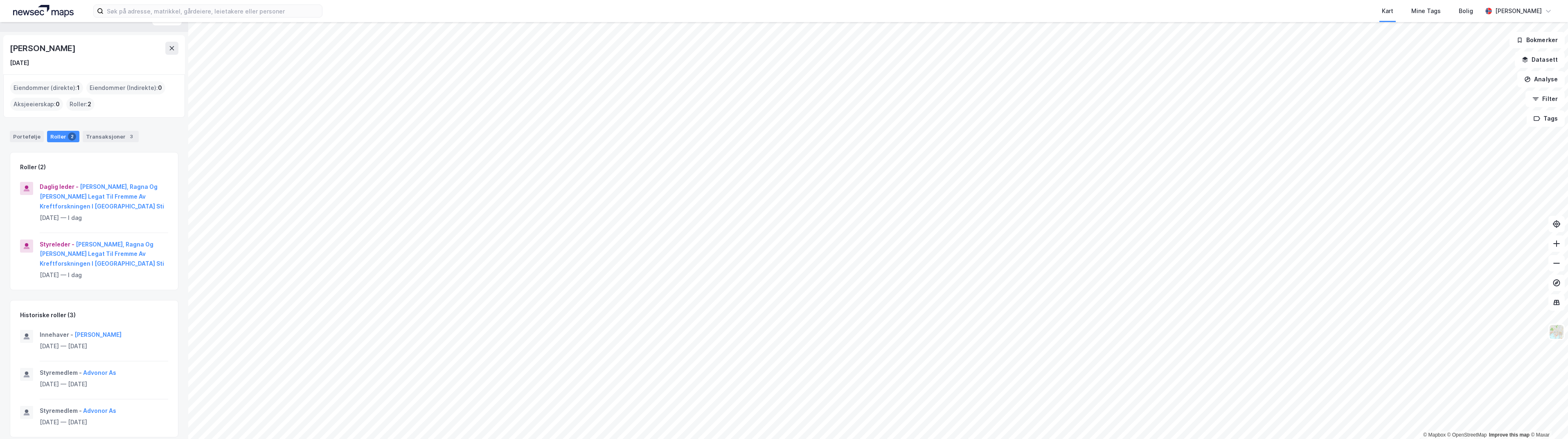
scroll to position [24, 0]
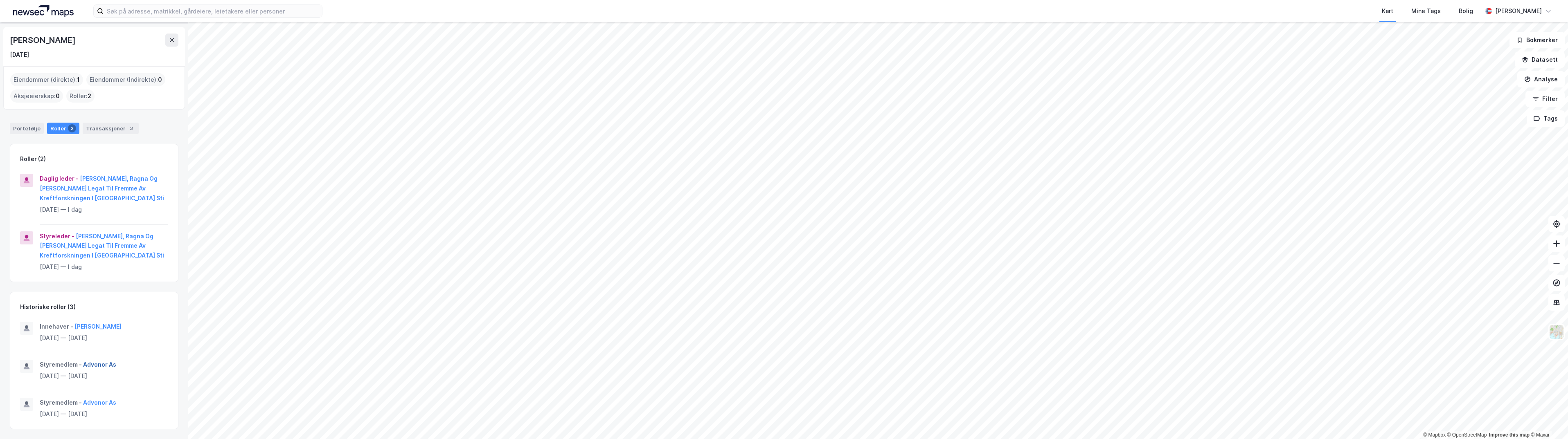
click at [0, 0] on button "Advonor As" at bounding box center [0, 0] width 0 height 0
